Goal: Communication & Community: Answer question/provide support

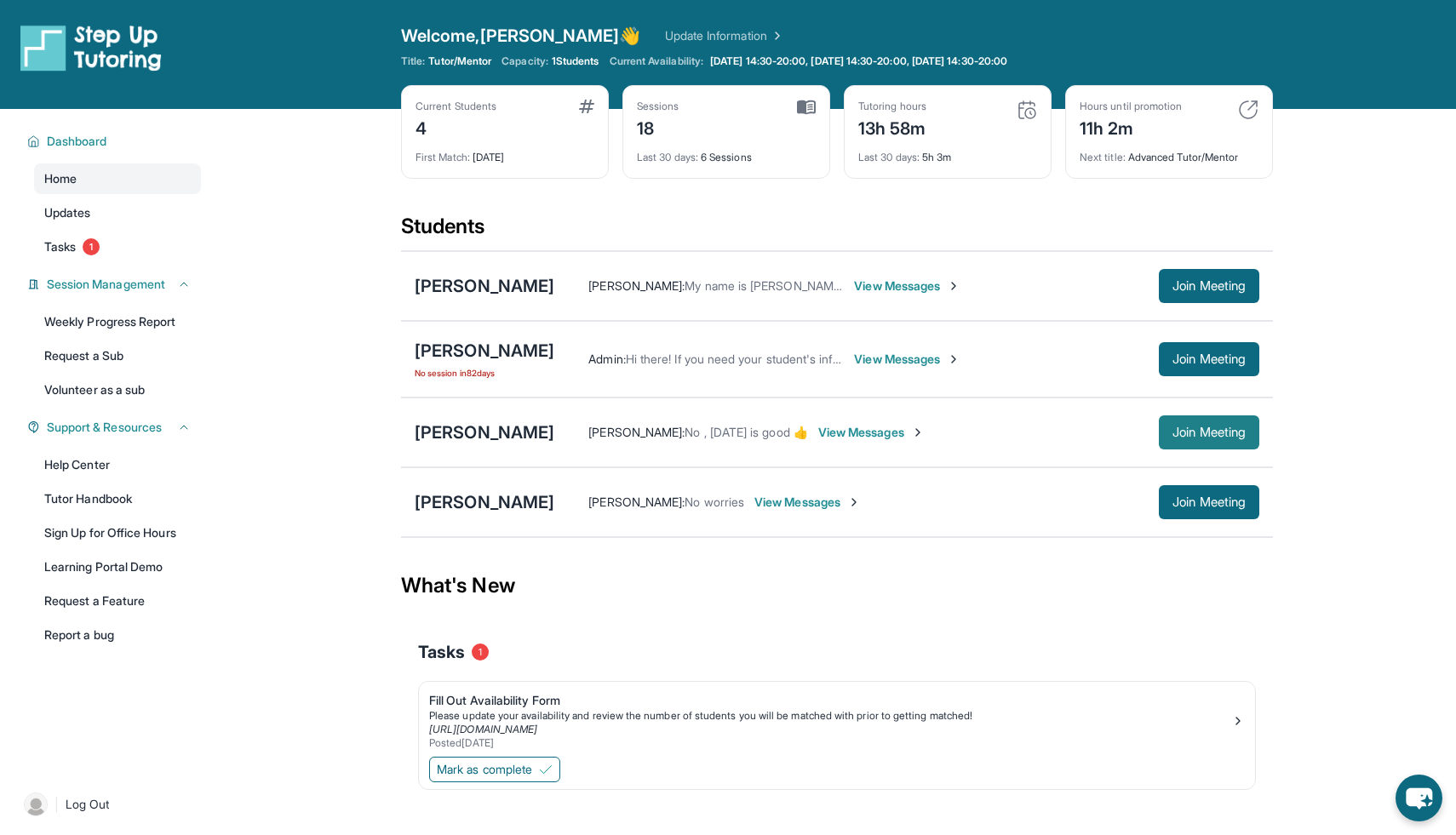
click at [1198, 427] on span "Join Meeting" at bounding box center [1209, 432] width 73 height 10
click at [887, 437] on span "View Messages" at bounding box center [871, 433] width 106 height 17
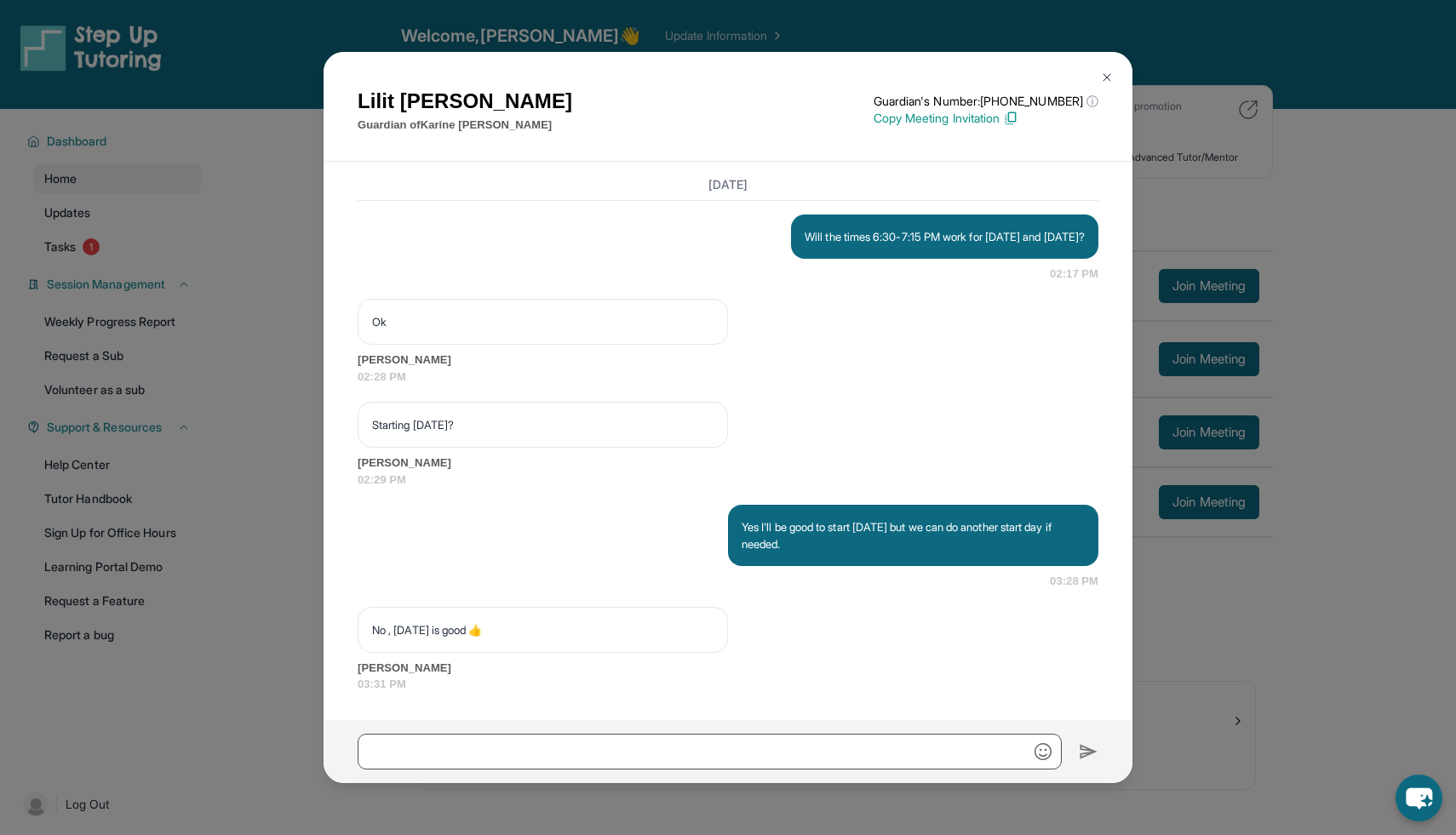
scroll to position [1812, 0]
click at [1106, 81] on img at bounding box center [1107, 77] width 14 height 14
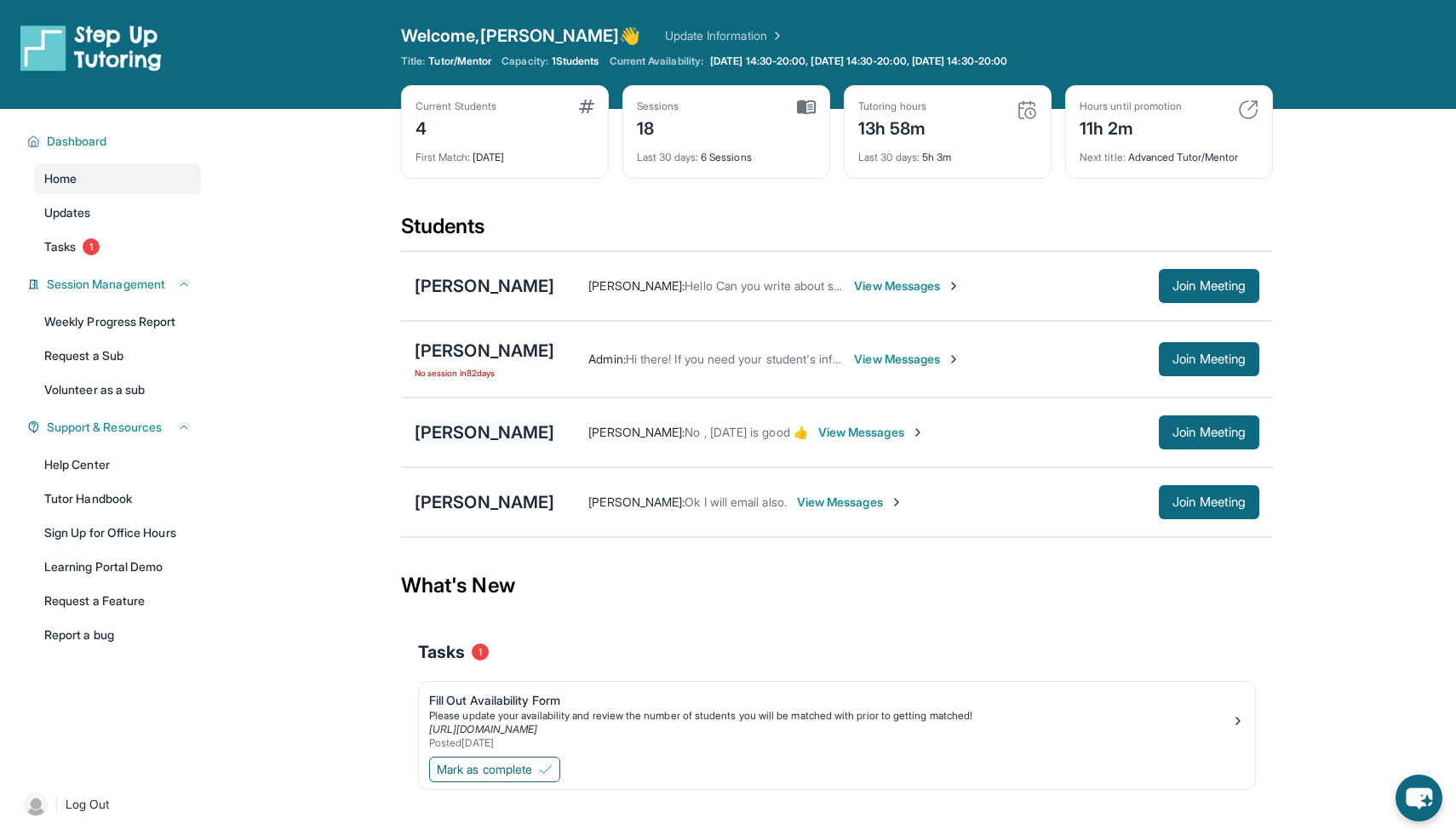
click at [496, 429] on div "[PERSON_NAME]" at bounding box center [484, 432] width 140 height 23
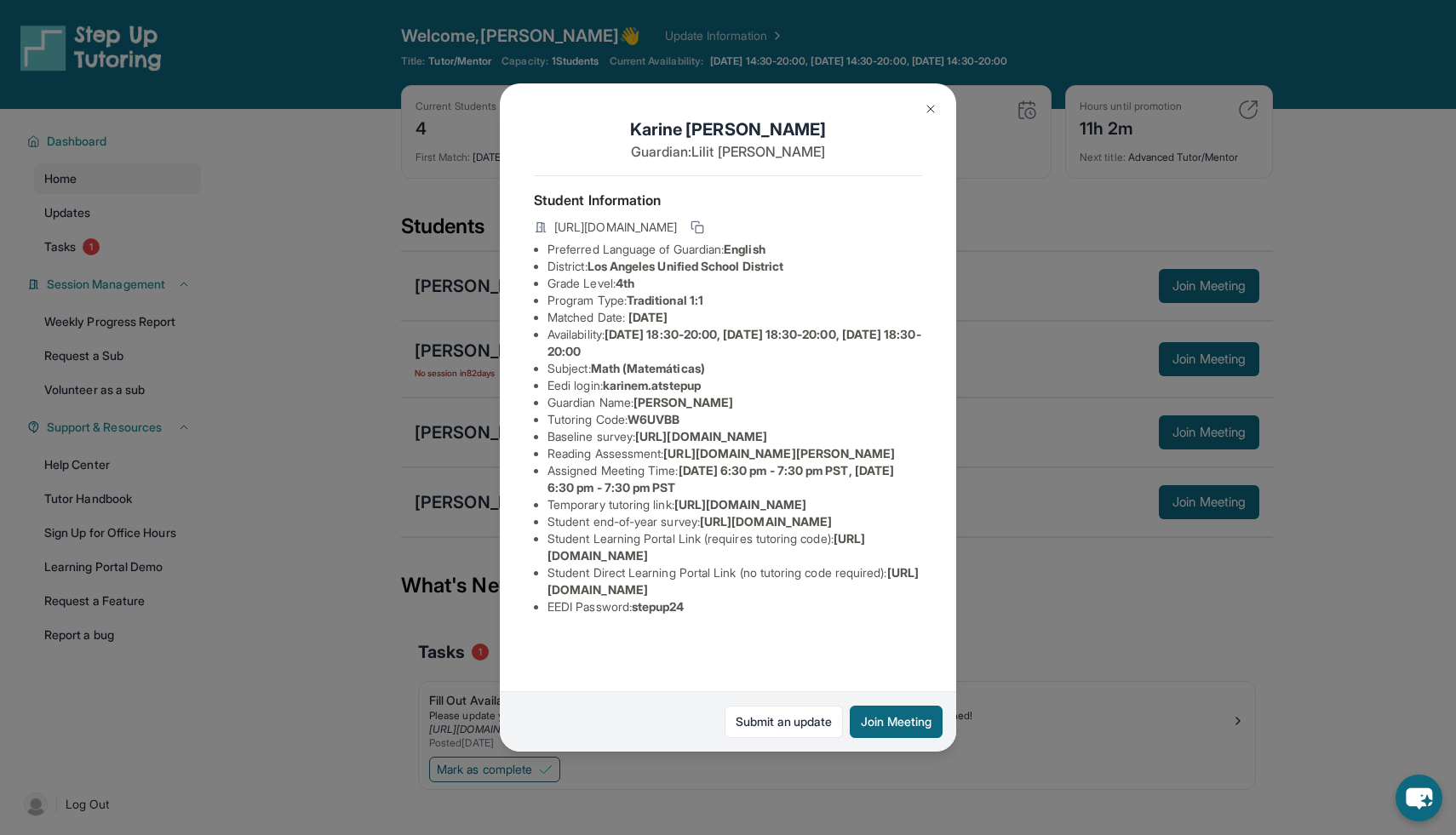
scroll to position [0, 0]
click at [930, 111] on img at bounding box center [930, 109] width 14 height 14
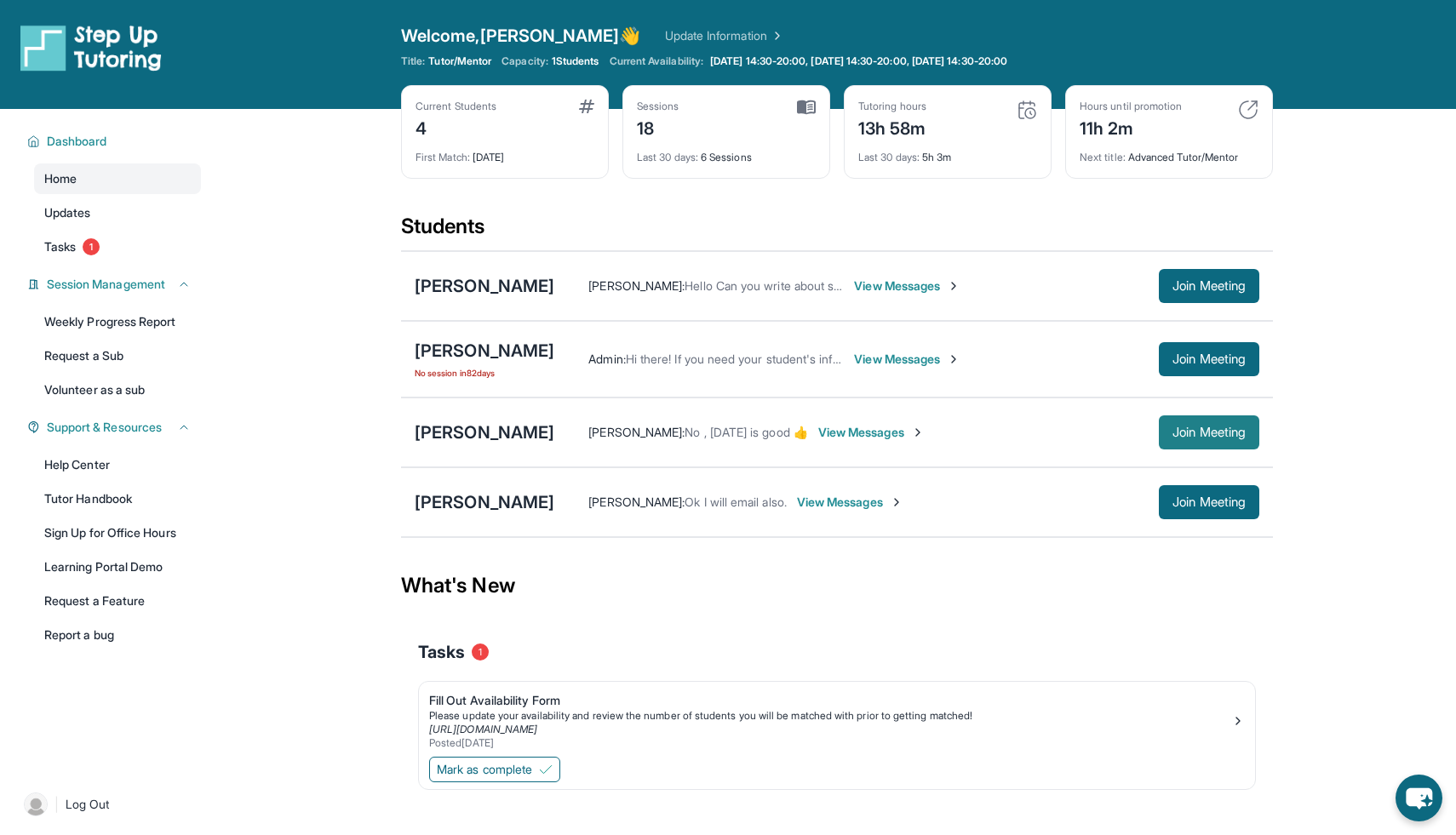
click at [1173, 427] on span "Join Meeting" at bounding box center [1209, 432] width 73 height 10
click at [851, 433] on span "View Messages" at bounding box center [871, 433] width 106 height 17
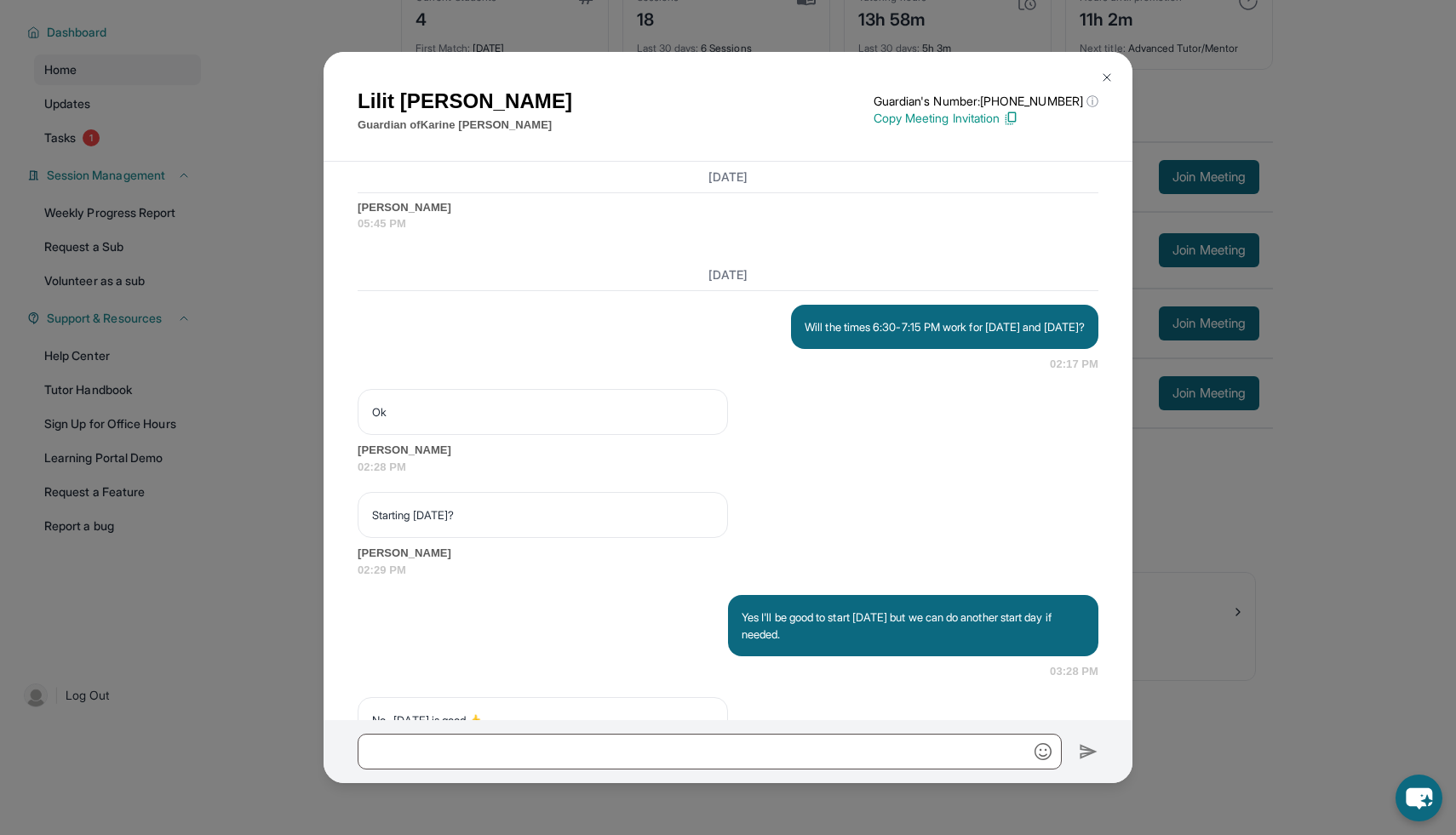
scroll to position [1812, 0]
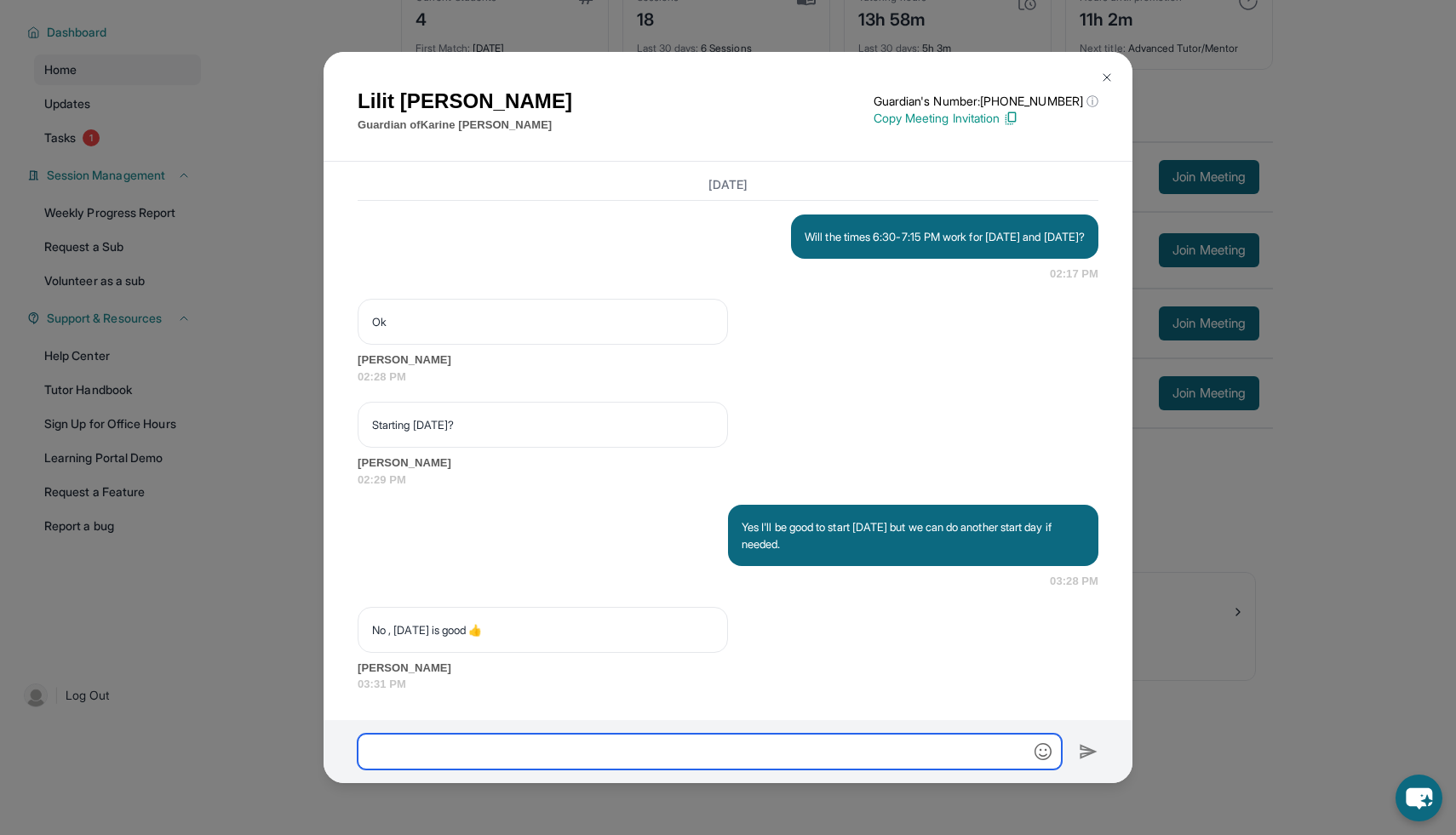
click at [586, 742] on input "text" at bounding box center [710, 752] width 704 height 36
type input "**********"
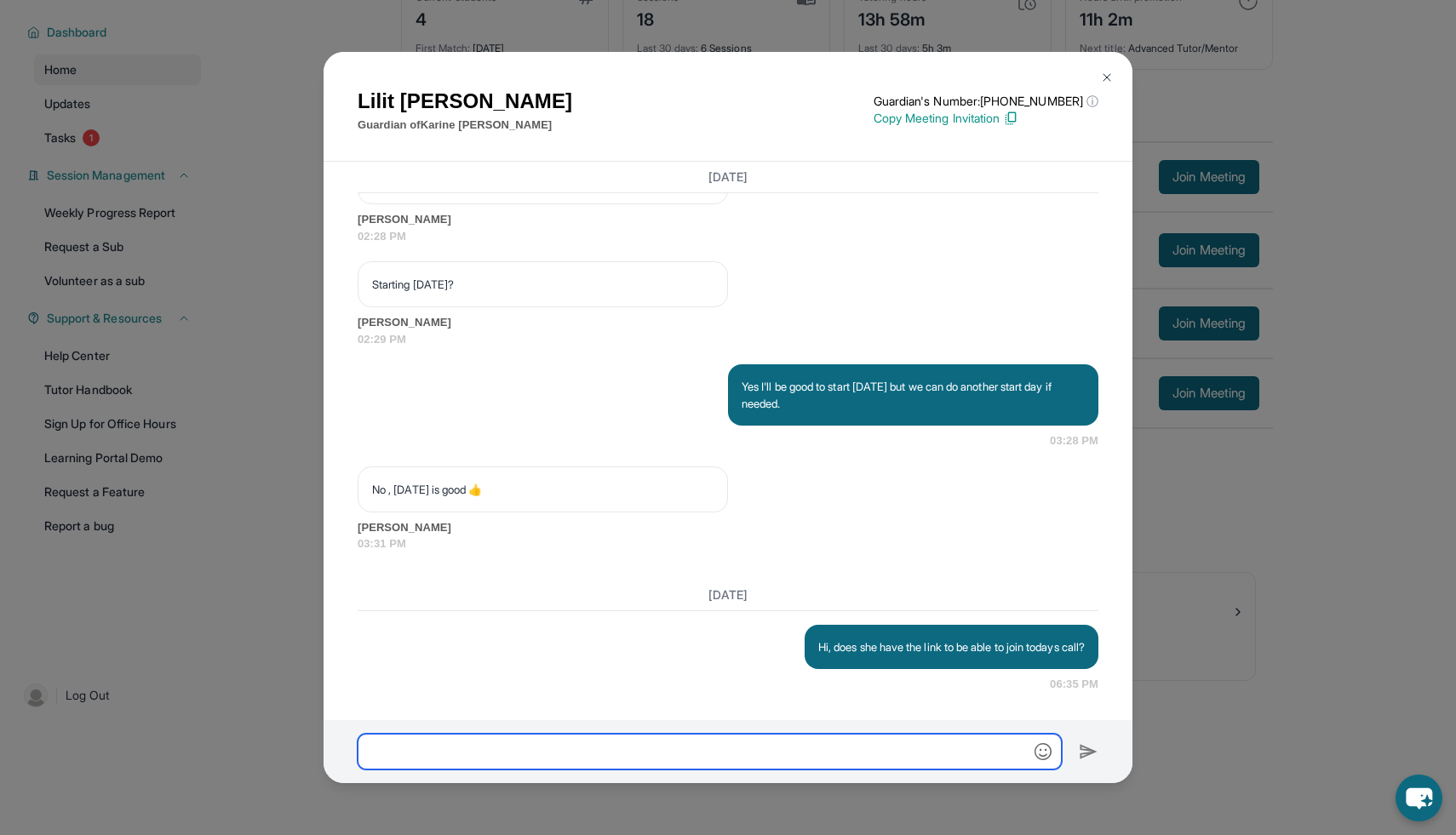
scroll to position [1951, 0]
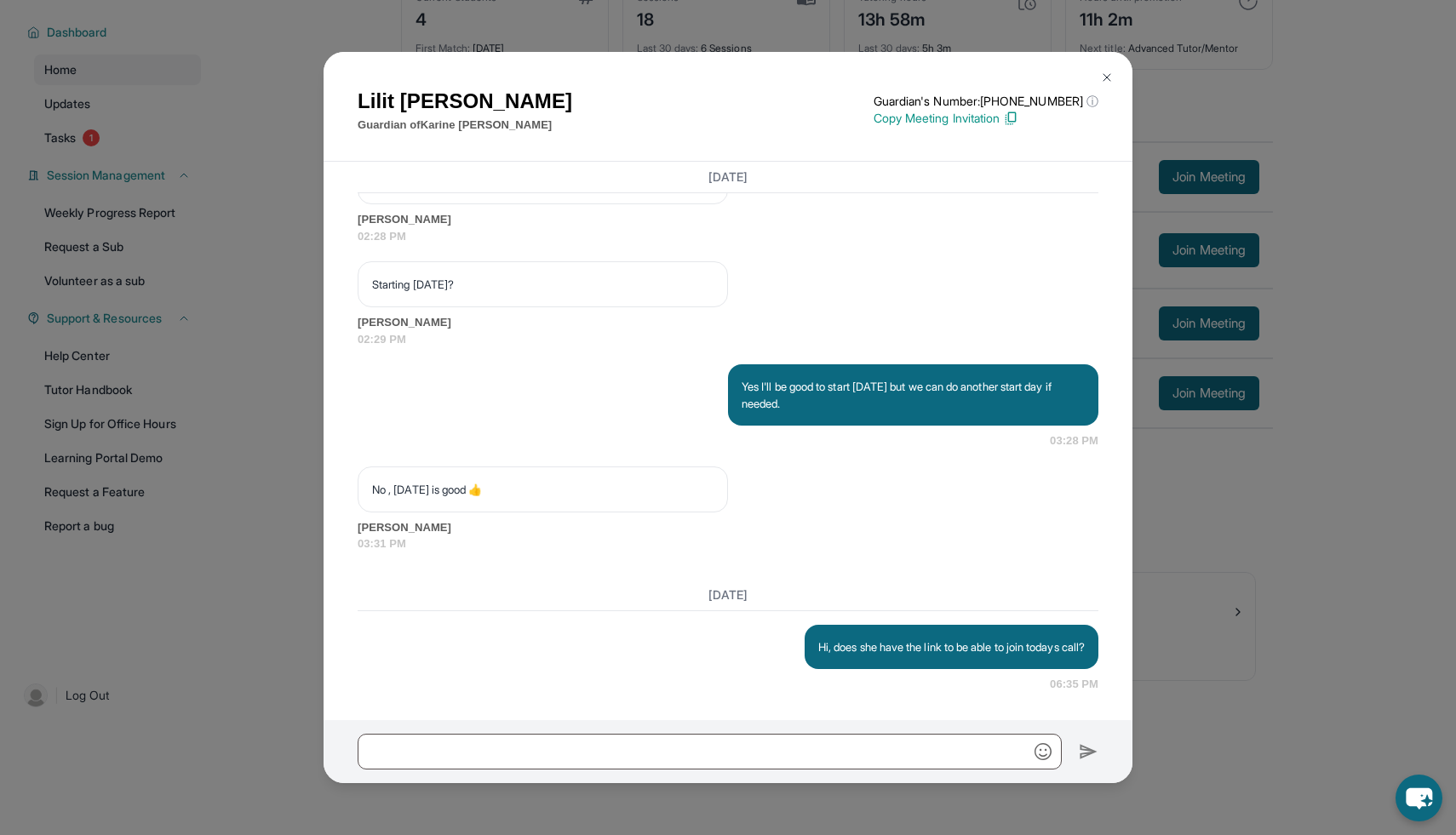
click at [1111, 69] on button at bounding box center [1107, 77] width 34 height 34
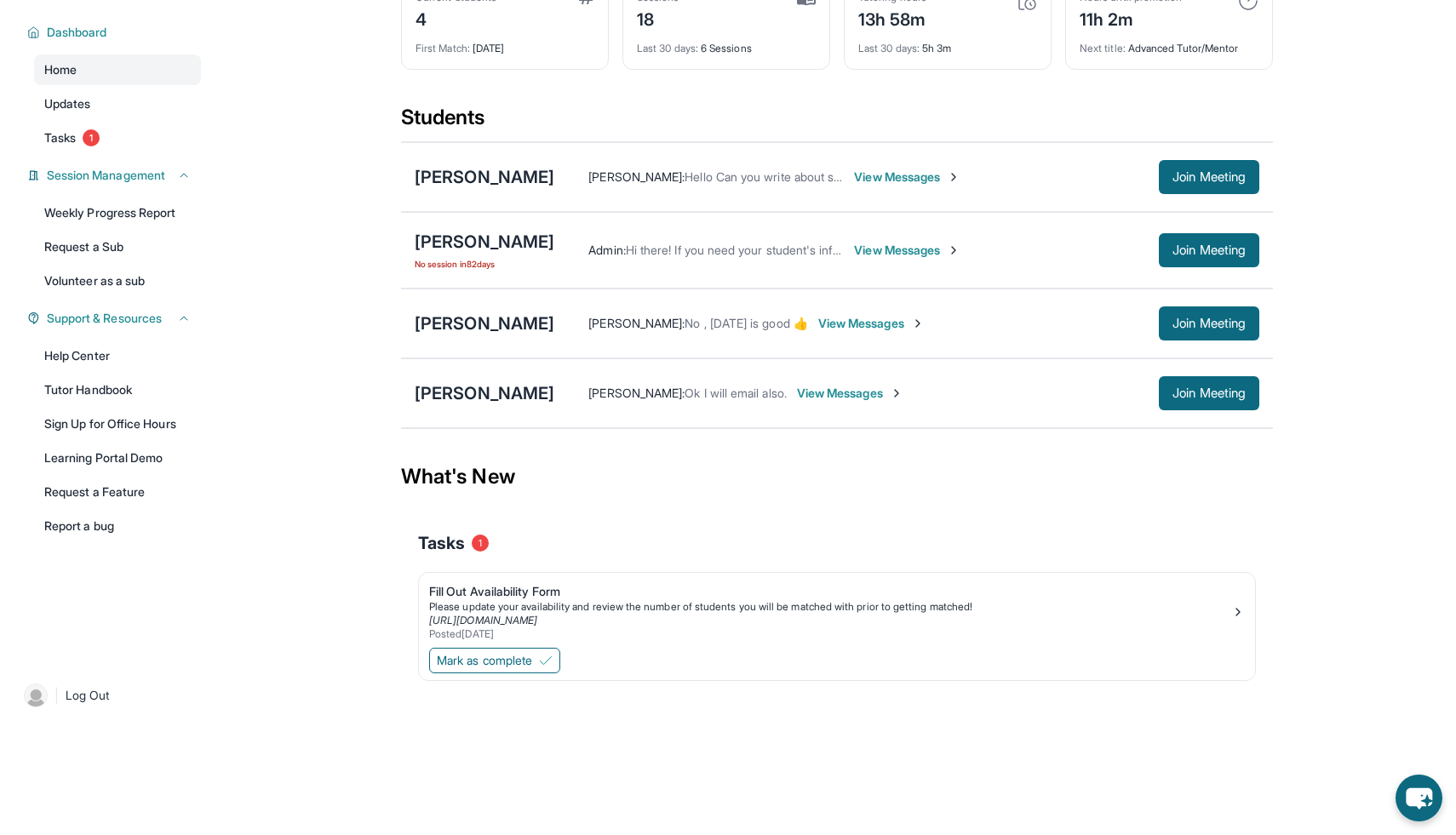
click at [866, 309] on div "[PERSON_NAME] : No , [DATE] is good 👍 View Messages Join Meeting" at bounding box center [907, 324] width 705 height 34
click at [866, 311] on div "[PERSON_NAME] : No , [DATE] is good 👍 View Messages Join Meeting" at bounding box center [907, 324] width 705 height 34
click at [866, 317] on span "View Messages" at bounding box center [871, 324] width 106 height 17
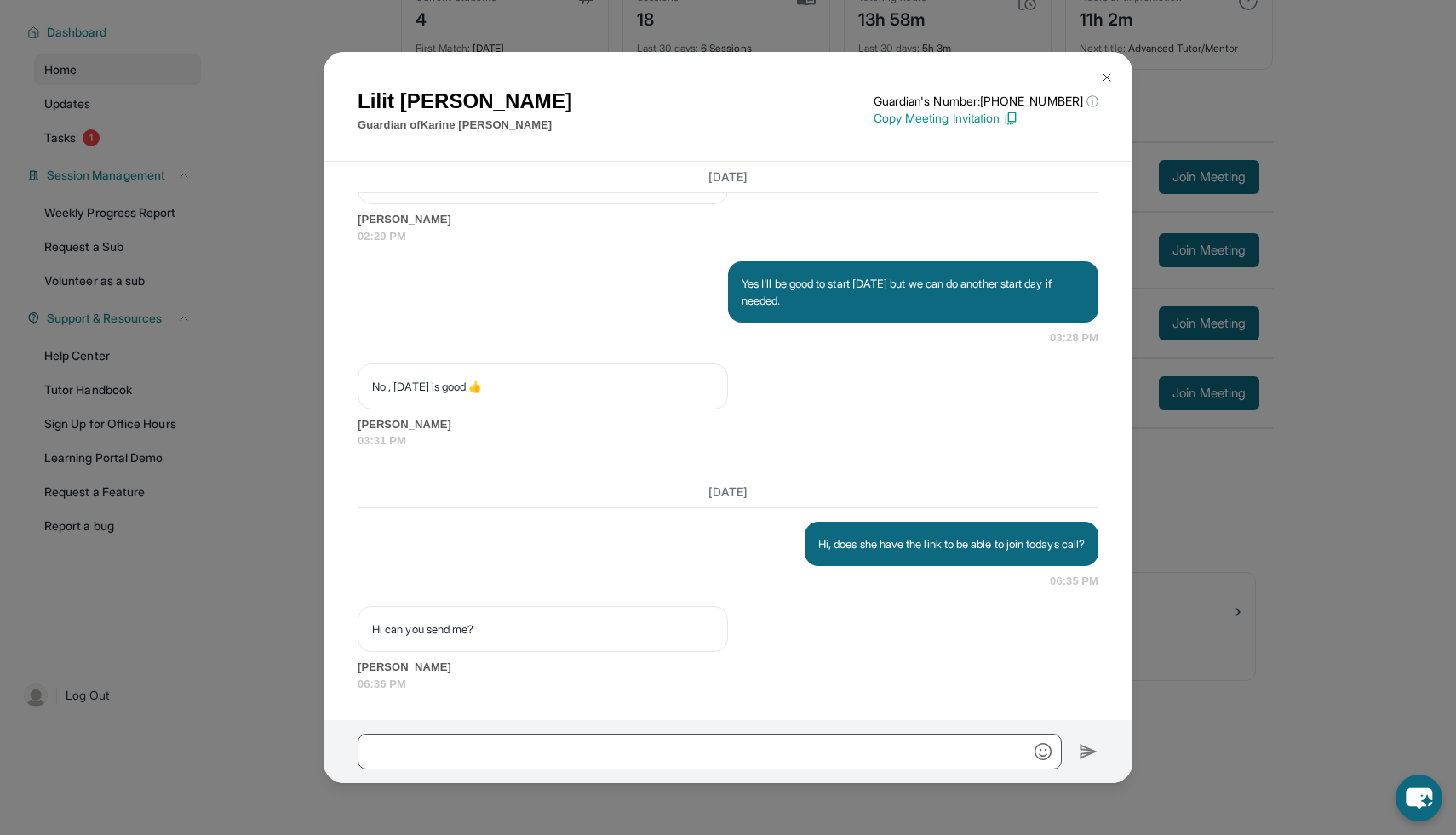
scroll to position [2055, 0]
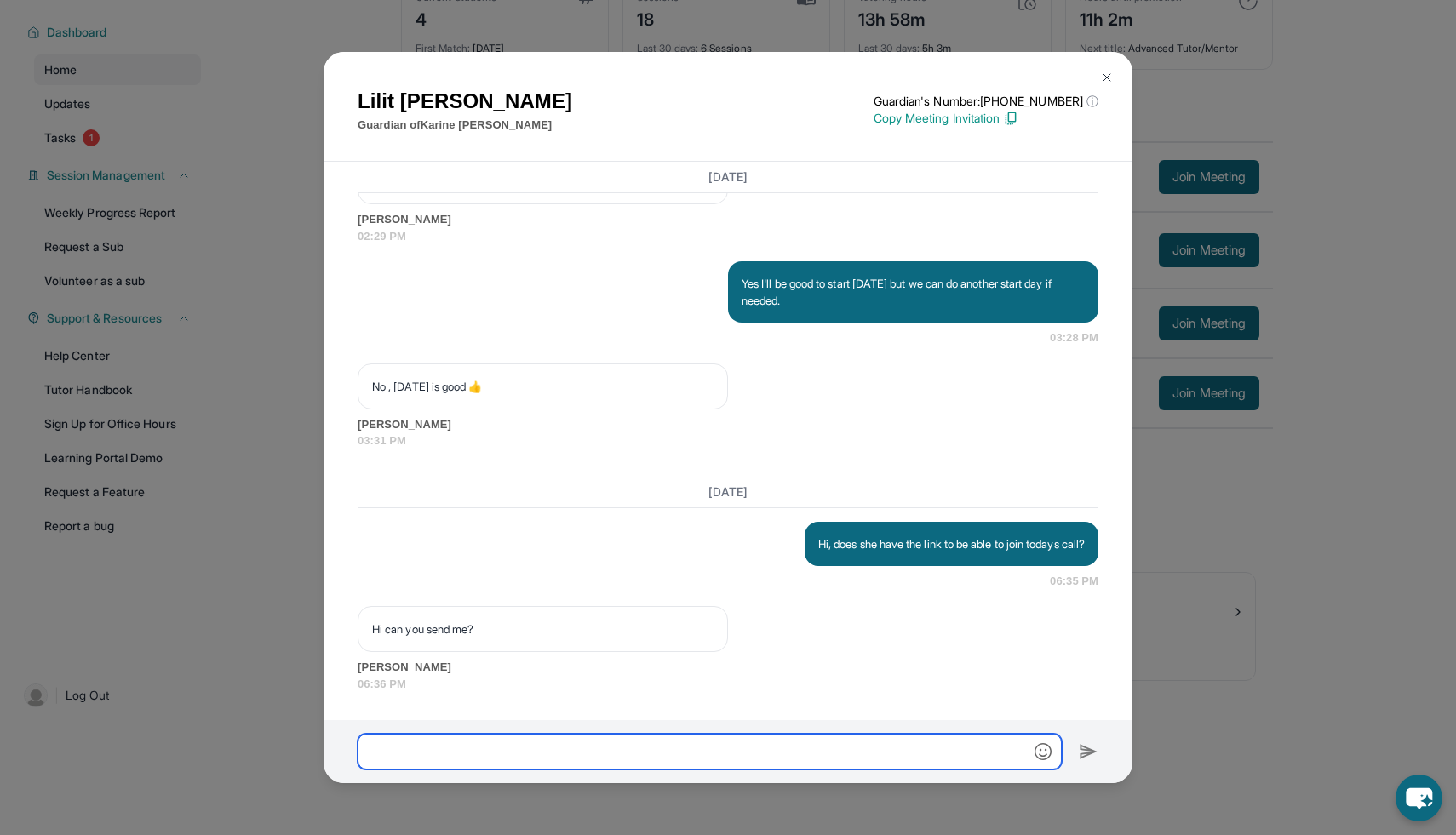
click at [626, 741] on input "text" at bounding box center [710, 752] width 704 height 36
click at [619, 753] on input "**********" at bounding box center [710, 752] width 704 height 36
type input "*"
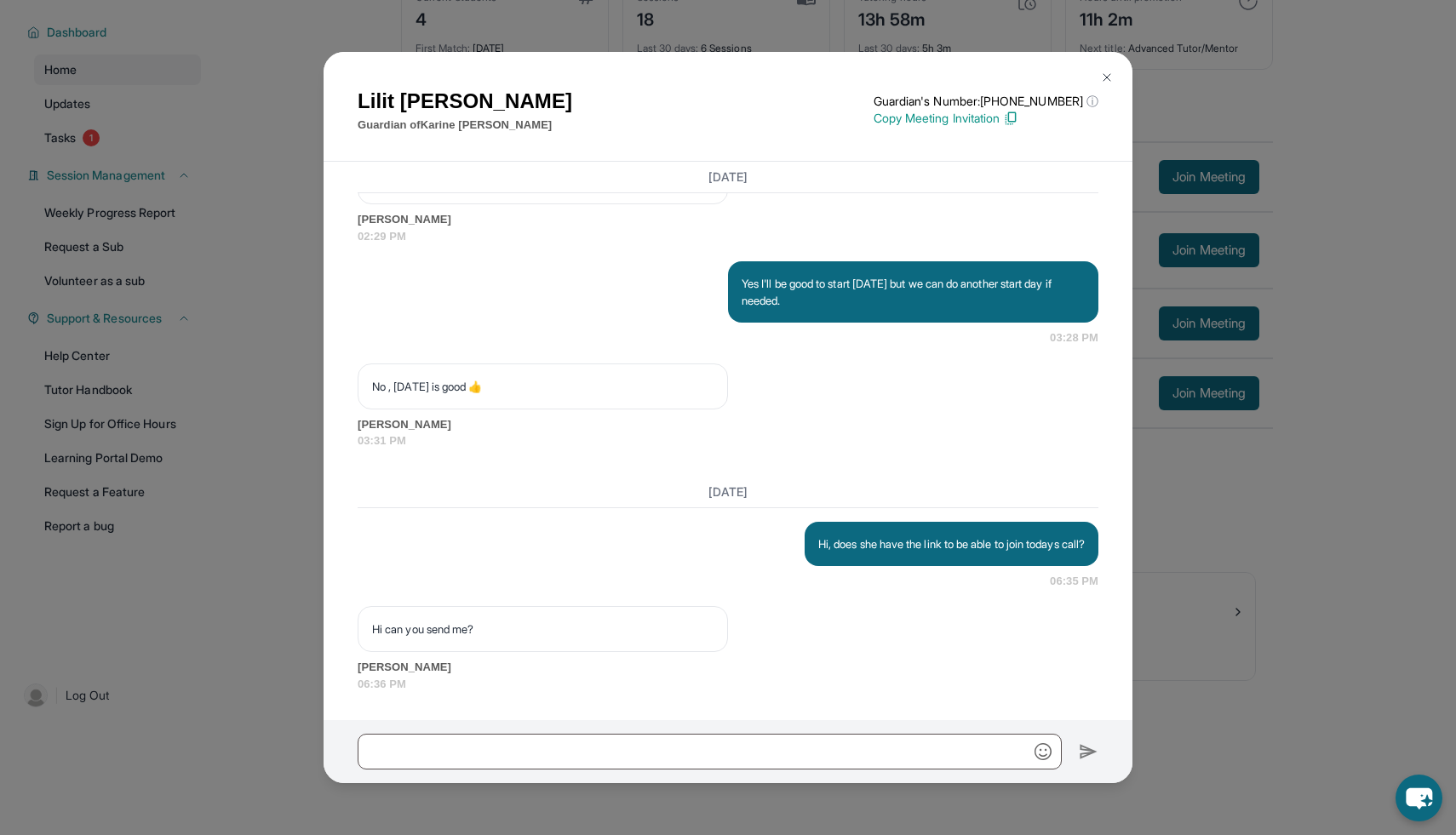
click at [439, 92] on h1 "[PERSON_NAME]" at bounding box center [465, 101] width 215 height 31
click at [1019, 123] on p "Copy Meeting Invitation" at bounding box center [986, 118] width 224 height 17
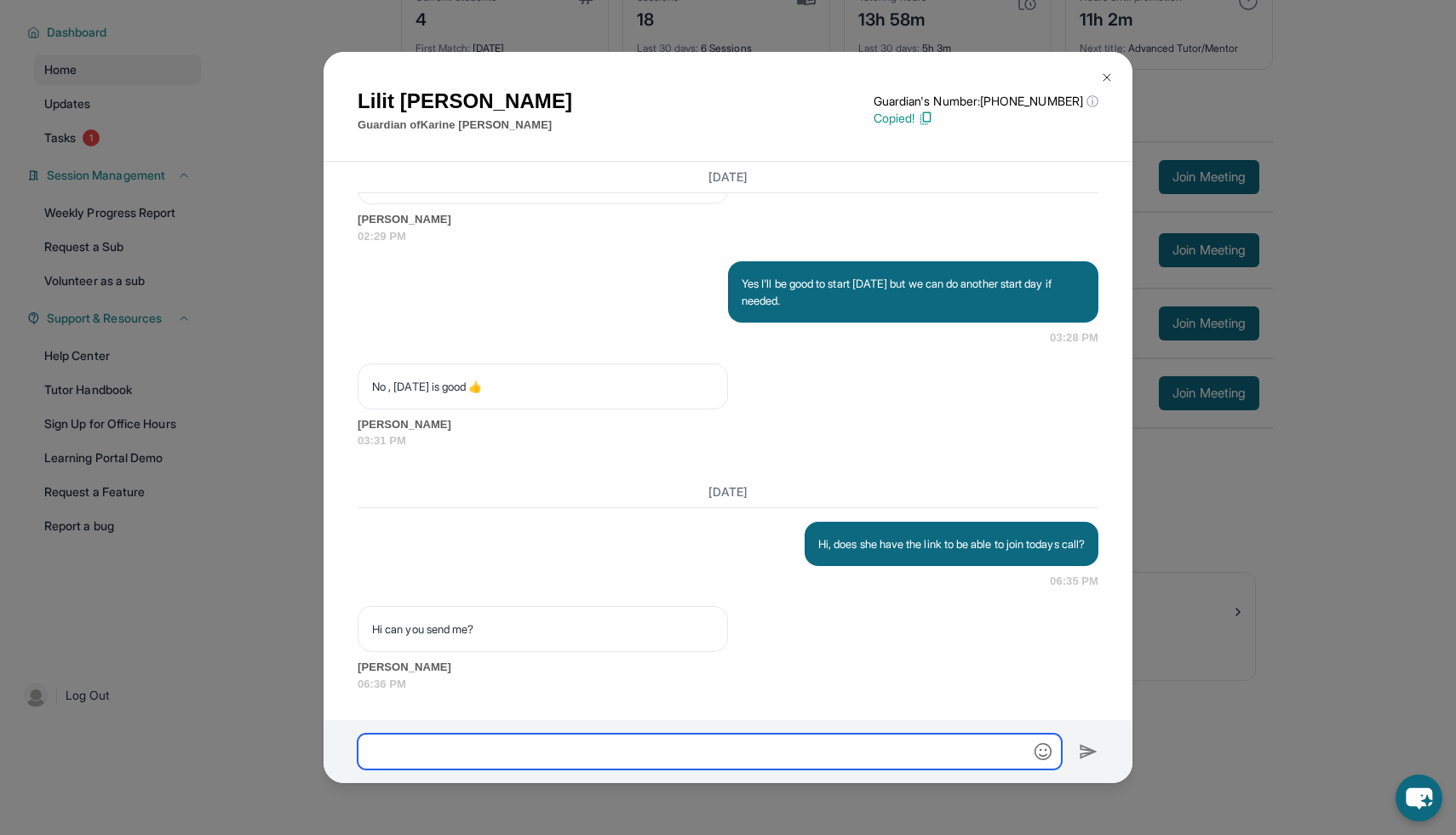
click at [691, 760] on input "text" at bounding box center [710, 752] width 704 height 36
paste input "**********"
type input "**********"
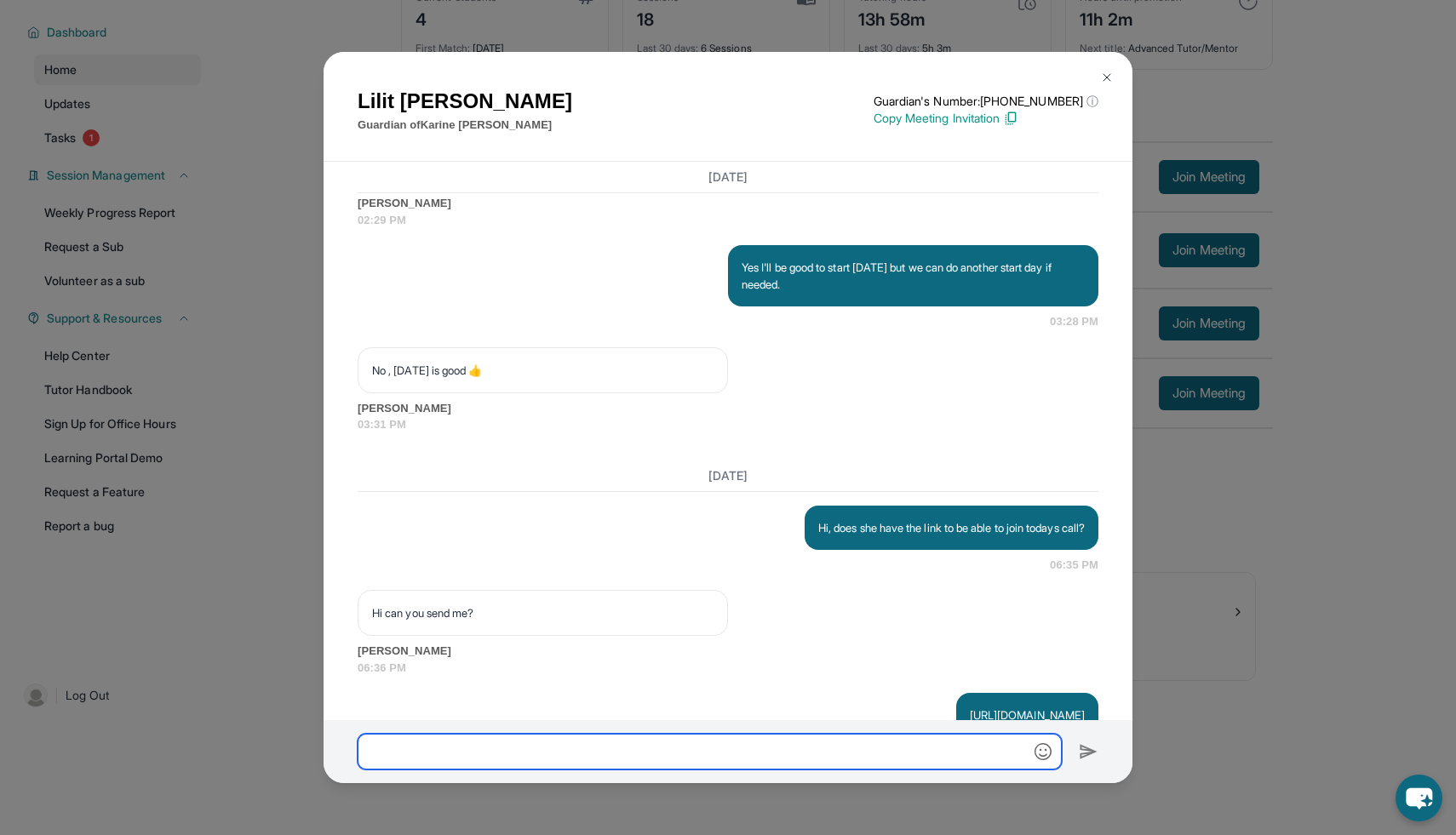
scroll to position [2139, 0]
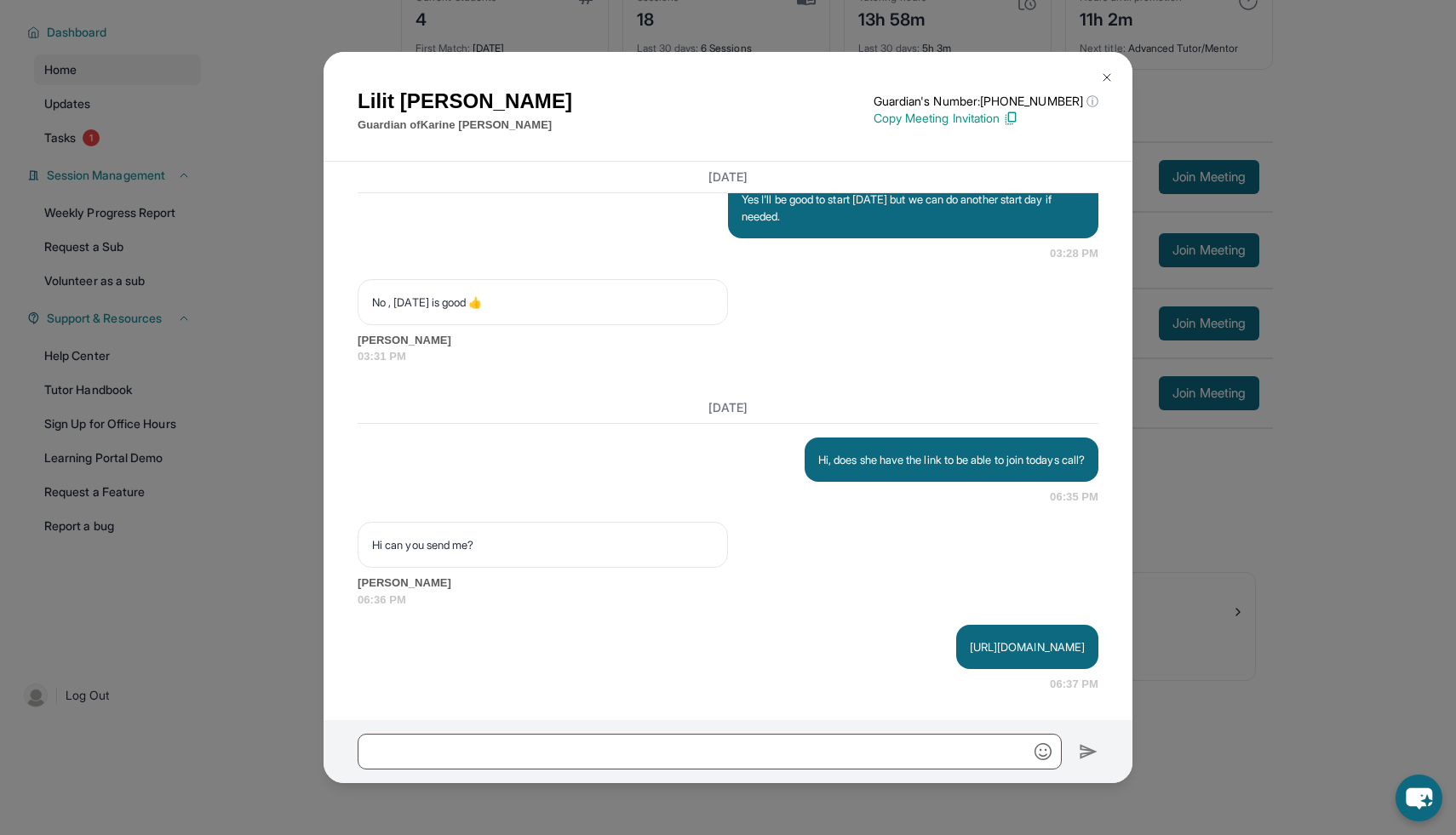
click at [1106, 74] on img at bounding box center [1107, 77] width 14 height 14
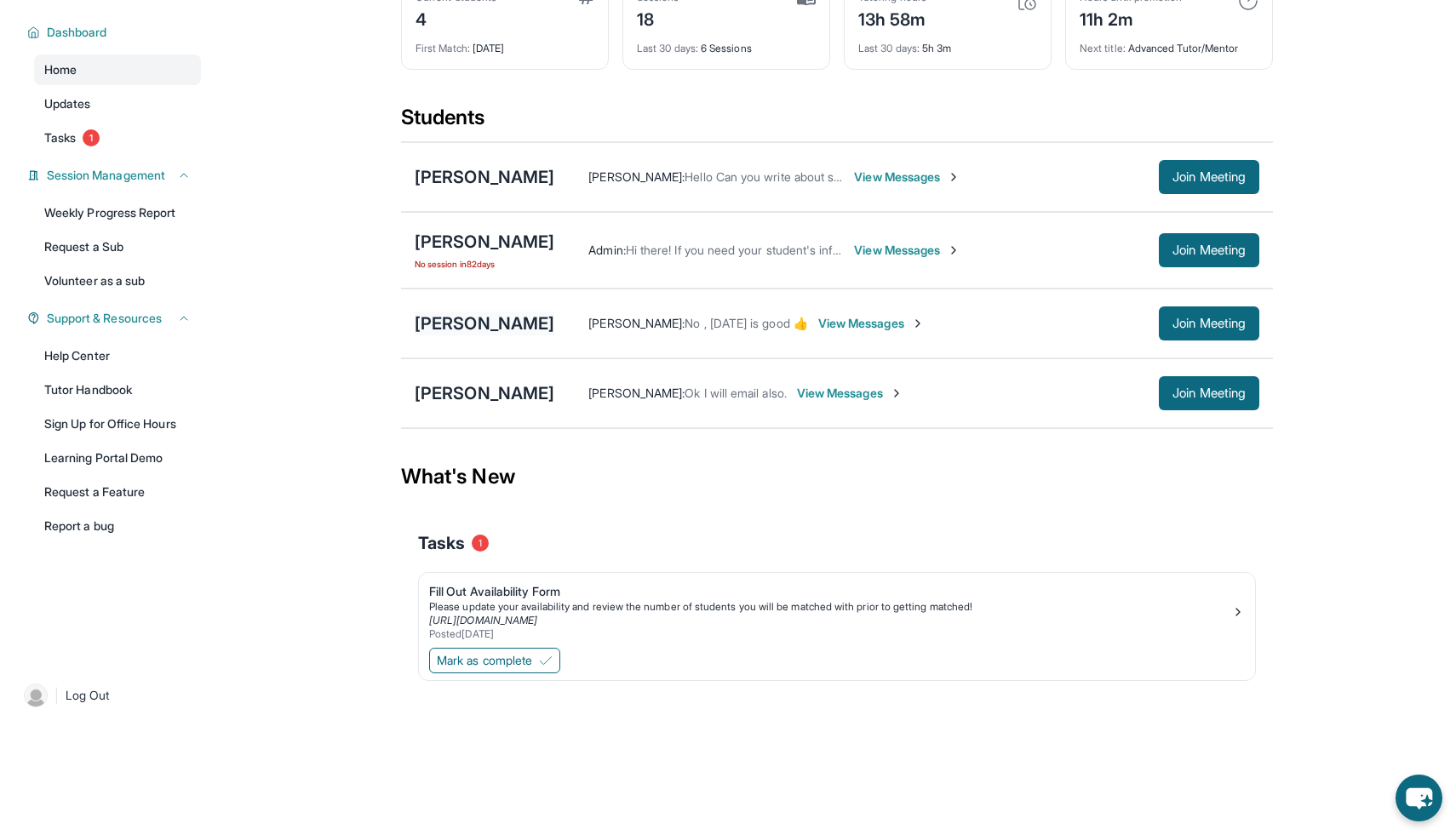
click at [463, 326] on div "[PERSON_NAME]" at bounding box center [484, 323] width 140 height 23
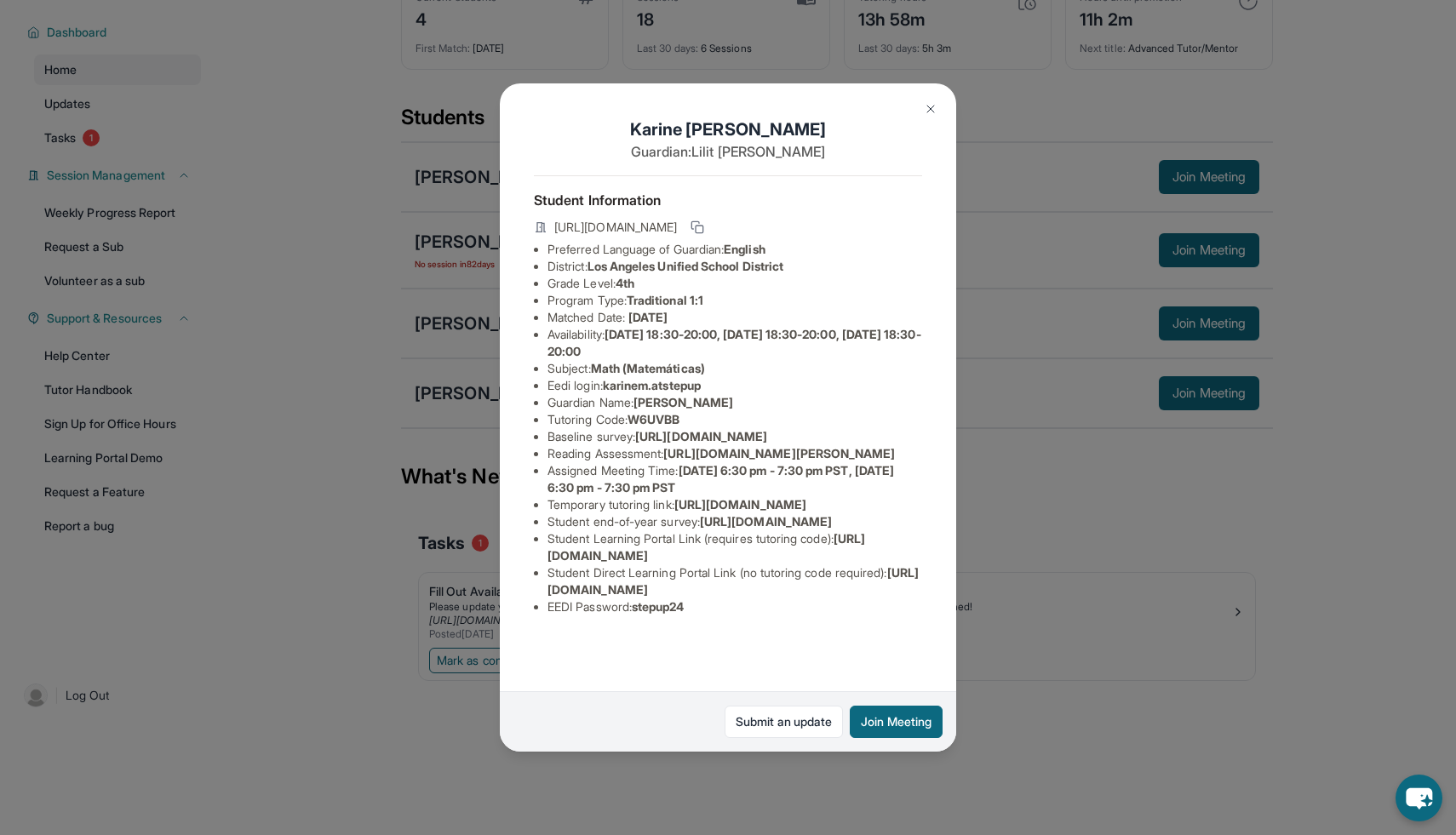
scroll to position [114, 0]
click at [371, 186] on div "[PERSON_NAME] Guardian: [PERSON_NAME] Student Information [URL][DOMAIN_NAME] Pr…" at bounding box center [728, 418] width 1456 height 835
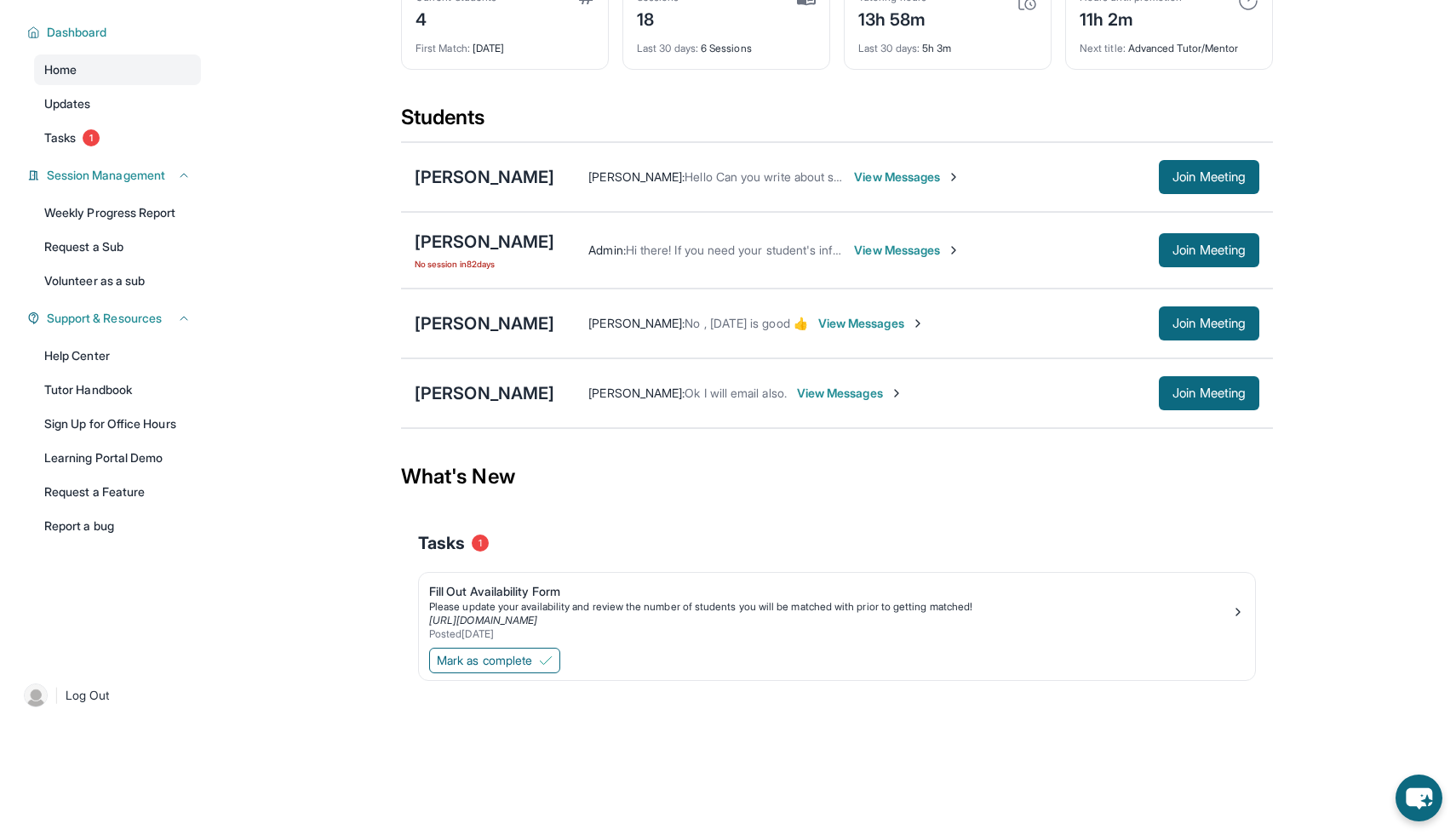
click at [866, 326] on span "View Messages" at bounding box center [871, 324] width 106 height 17
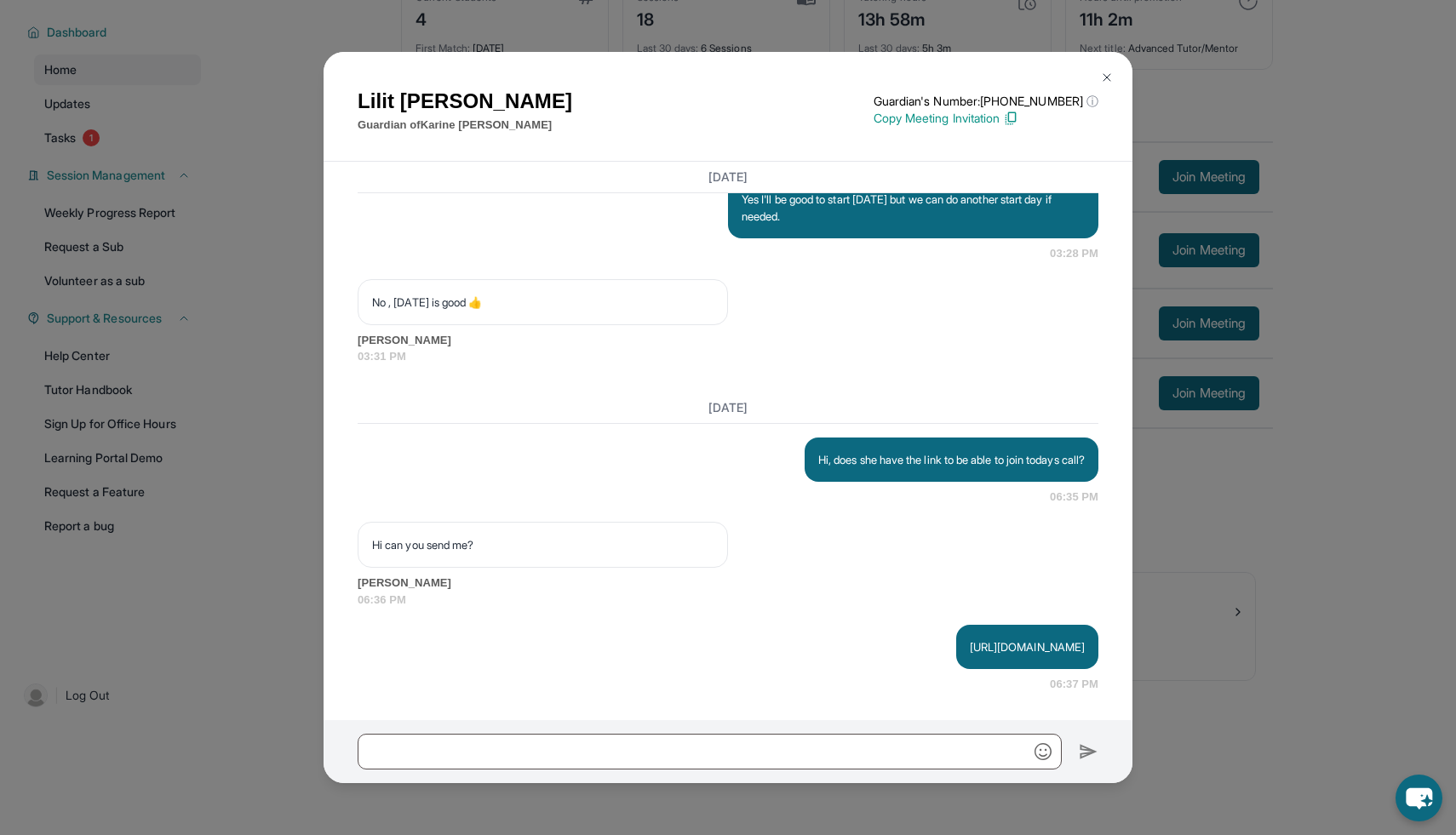
scroll to position [2139, 0]
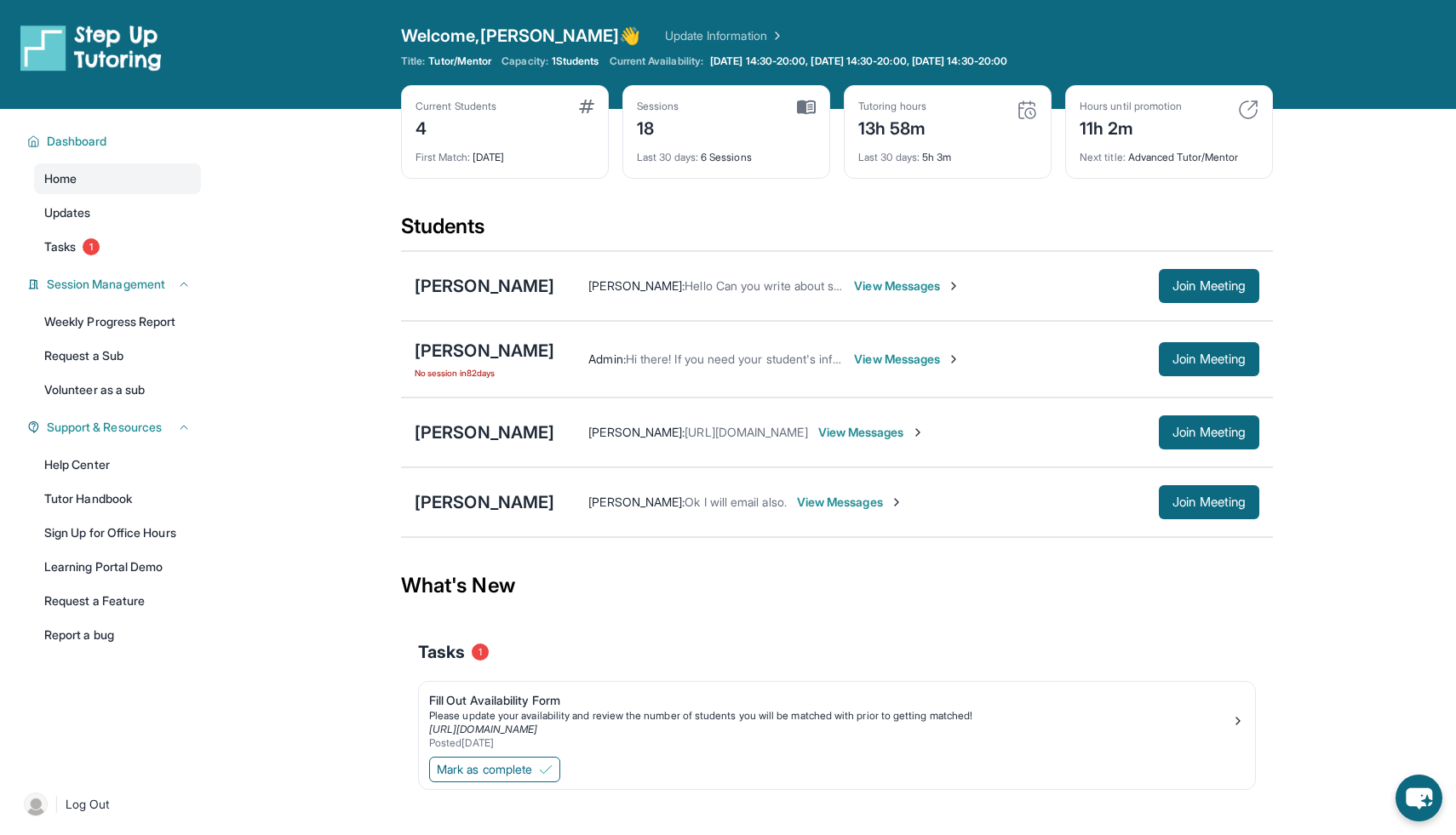
click at [900, 435] on span "View Messages" at bounding box center [871, 433] width 106 height 17
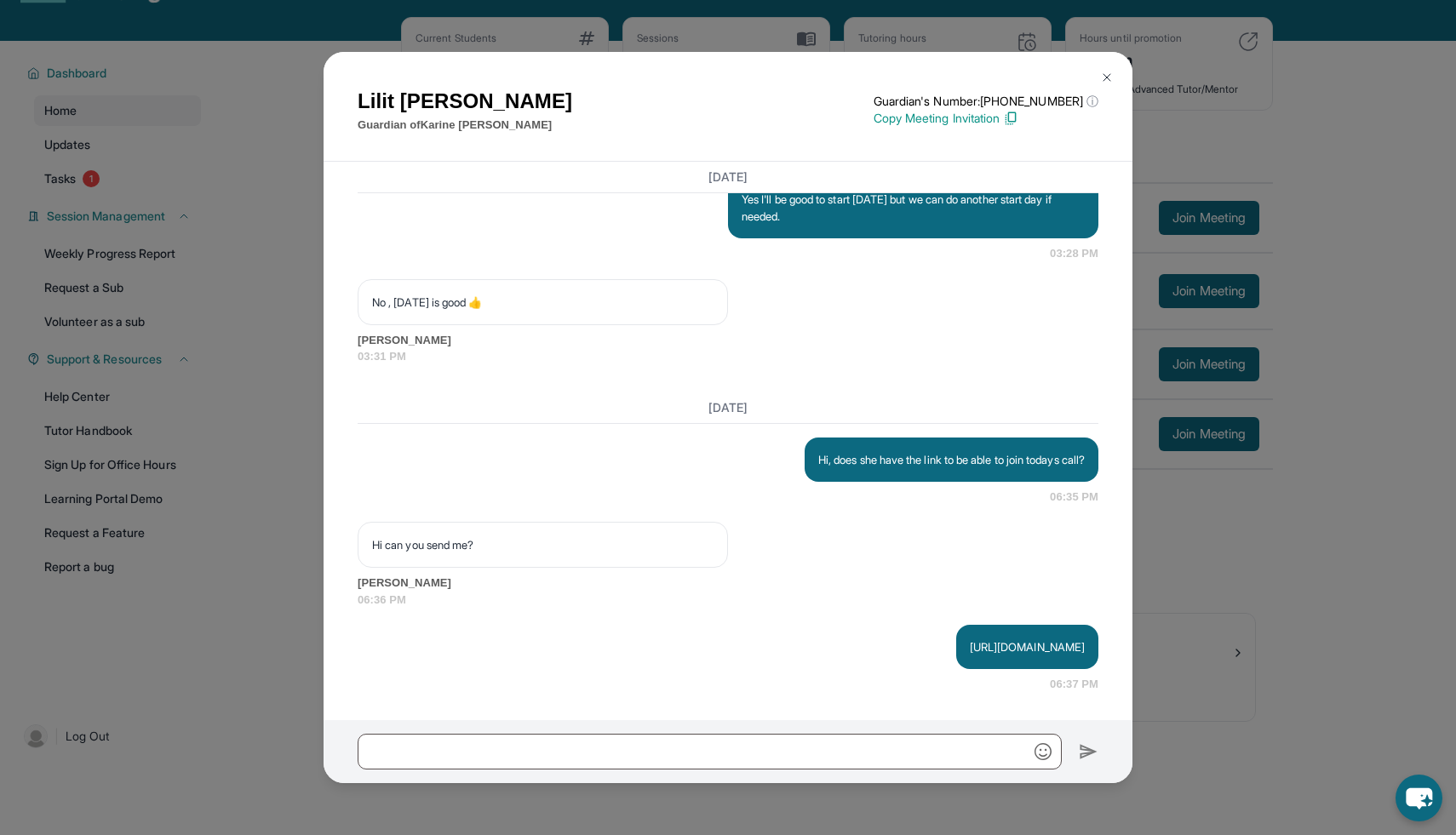
scroll to position [109, 0]
